Goal: Information Seeking & Learning: Learn about a topic

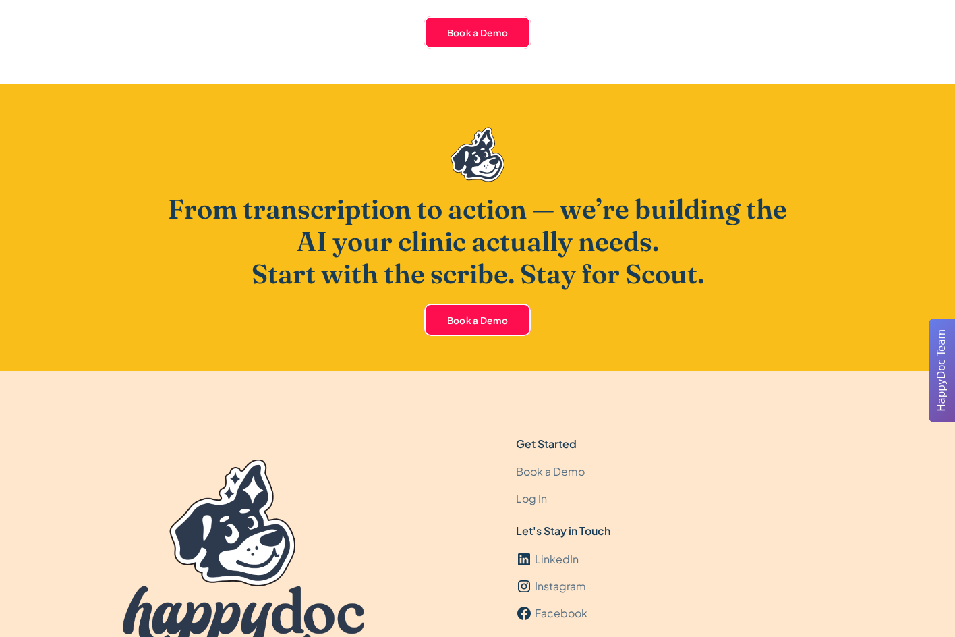
scroll to position [3512, 0]
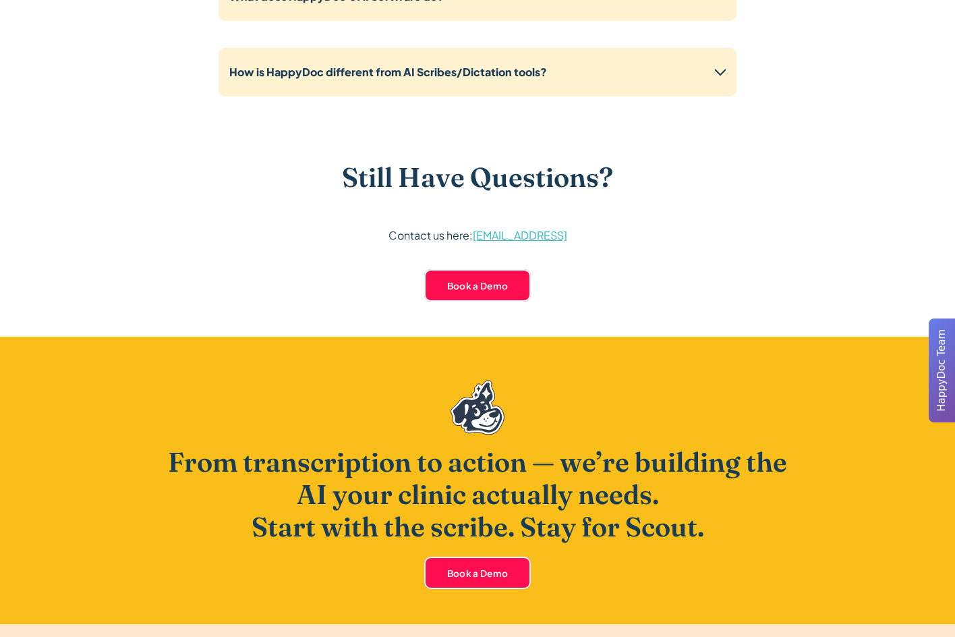
click at [951, 372] on div "HappyDoc Team" at bounding box center [942, 370] width 26 height 104
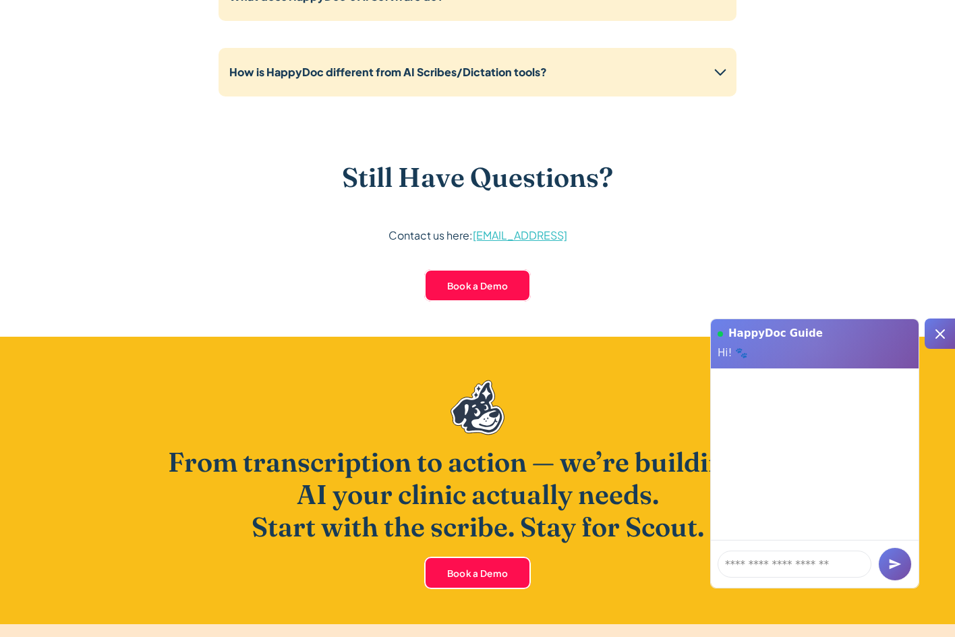
click at [942, 324] on div at bounding box center [940, 333] width 30 height 30
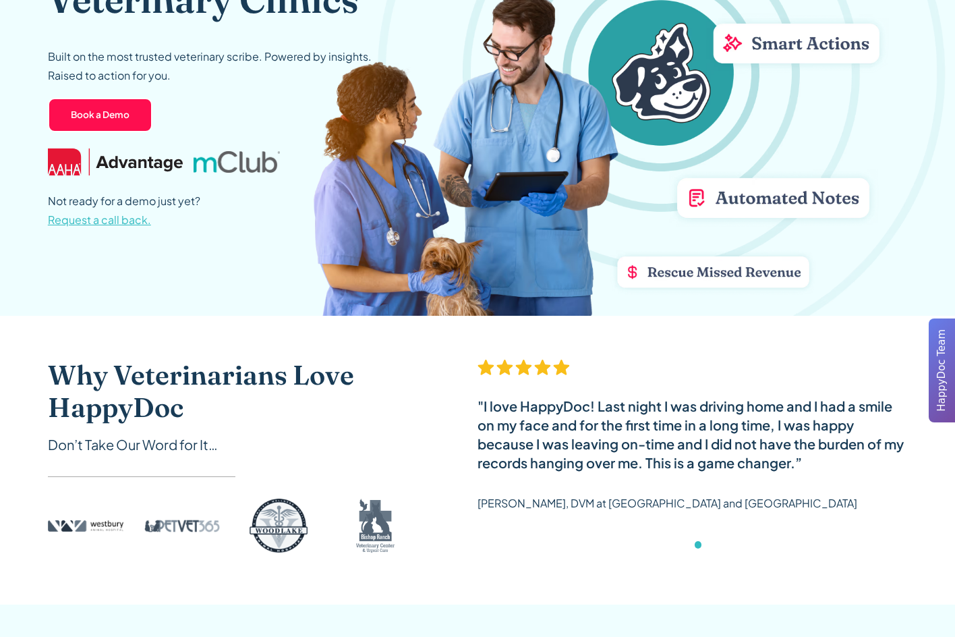
scroll to position [0, 0]
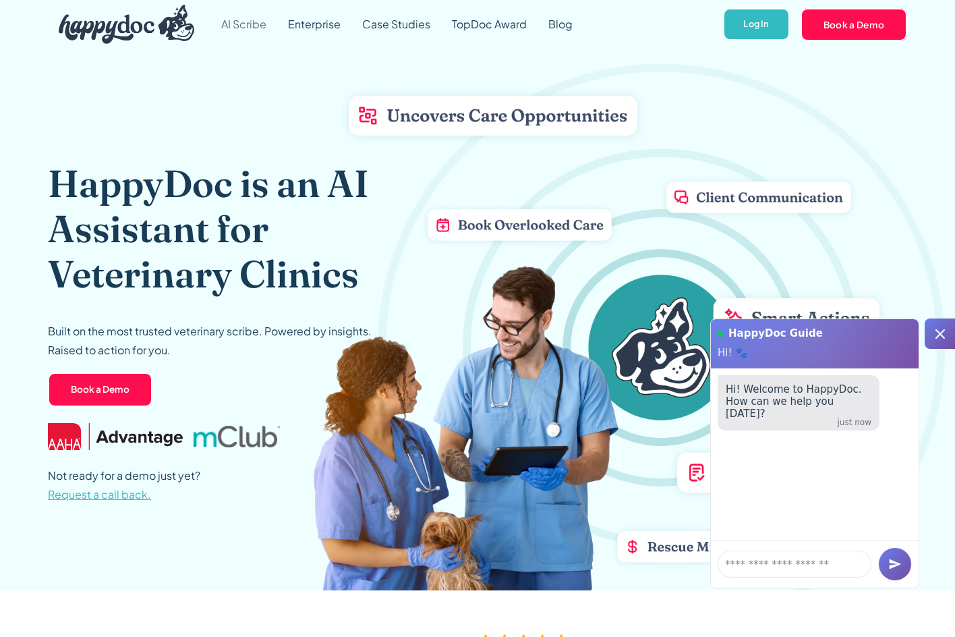
click at [238, 28] on link "AI Scribe" at bounding box center [243, 24] width 67 height 49
